Goal: Task Accomplishment & Management: Complete application form

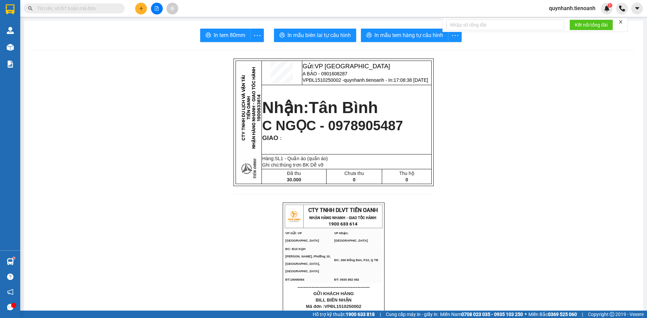
click at [141, 10] on icon "plus" at bounding box center [141, 8] width 5 height 5
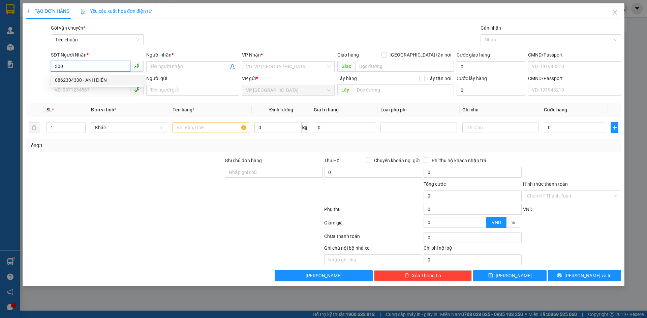
click at [91, 78] on div "0862304300 - ANH ĐIỀN" at bounding box center [97, 79] width 85 height 7
type input "0862304300"
type input "[PERSON_NAME]"
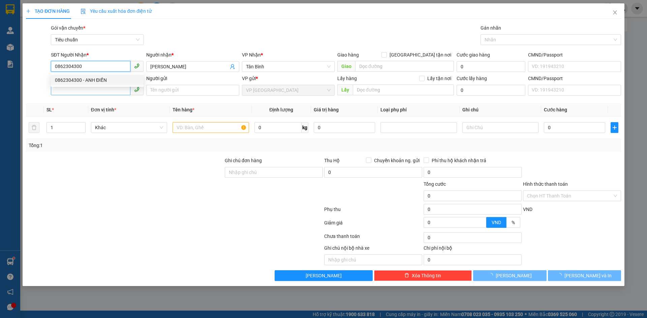
type input "0862304300"
click at [94, 91] on input "SĐT Người Gửi" at bounding box center [90, 90] width 79 height 11
type input "40.000"
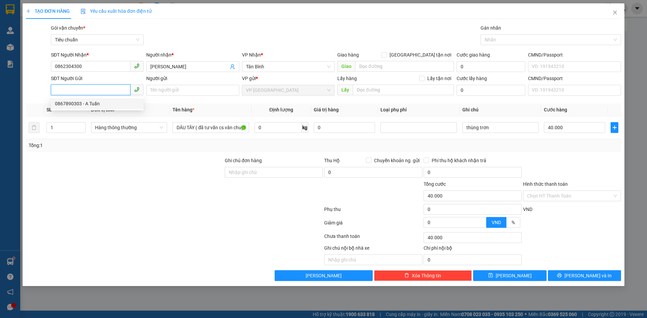
click at [92, 104] on div "0867890303 - A Tuấn" at bounding box center [97, 103] width 85 height 7
type input "0867890303"
type input "A Tuấn"
type input "14"
click at [295, 142] on div "Tổng: 1" at bounding box center [323, 145] width 589 height 7
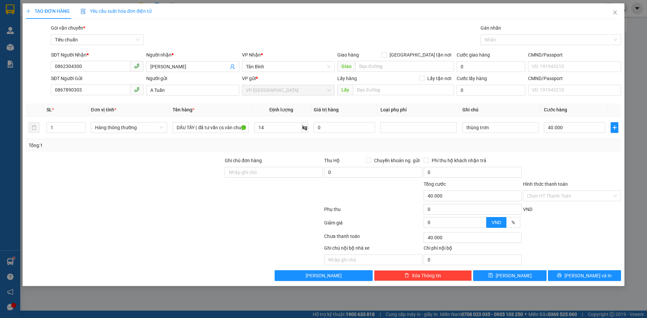
type input "50.000"
click at [553, 196] on input "Hình thức thanh toán" at bounding box center [569, 196] width 85 height 10
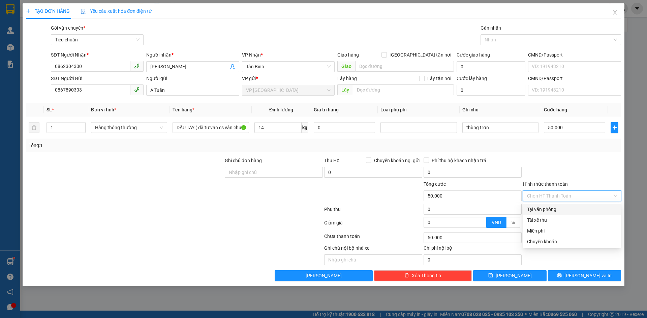
click at [544, 206] on div "Tại văn phòng" at bounding box center [572, 209] width 90 height 7
type input "0"
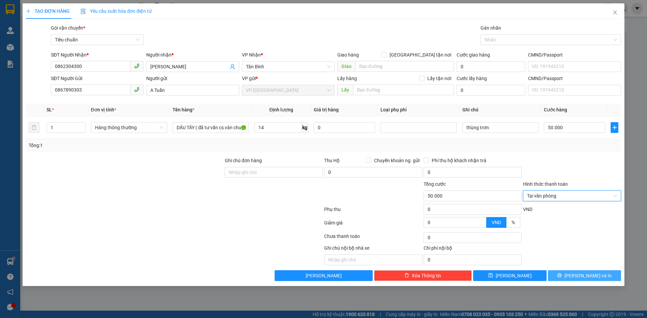
click at [587, 274] on span "[PERSON_NAME] và In" at bounding box center [587, 275] width 47 height 7
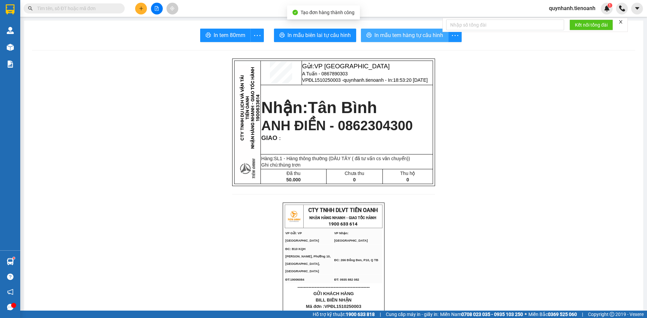
click at [399, 32] on span "In mẫu tem hàng tự cấu hình" at bounding box center [408, 35] width 69 height 8
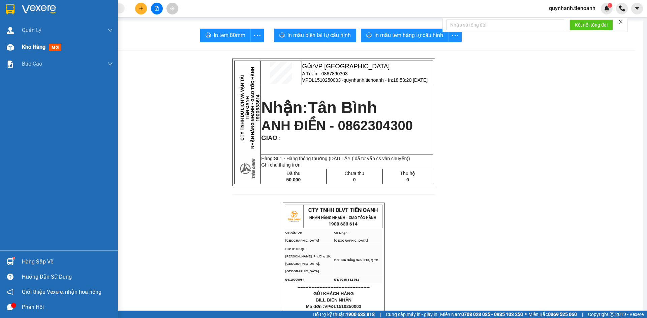
click at [32, 45] on span "Kho hàng" at bounding box center [34, 47] width 24 height 6
